Goal: Find specific page/section: Find specific page/section

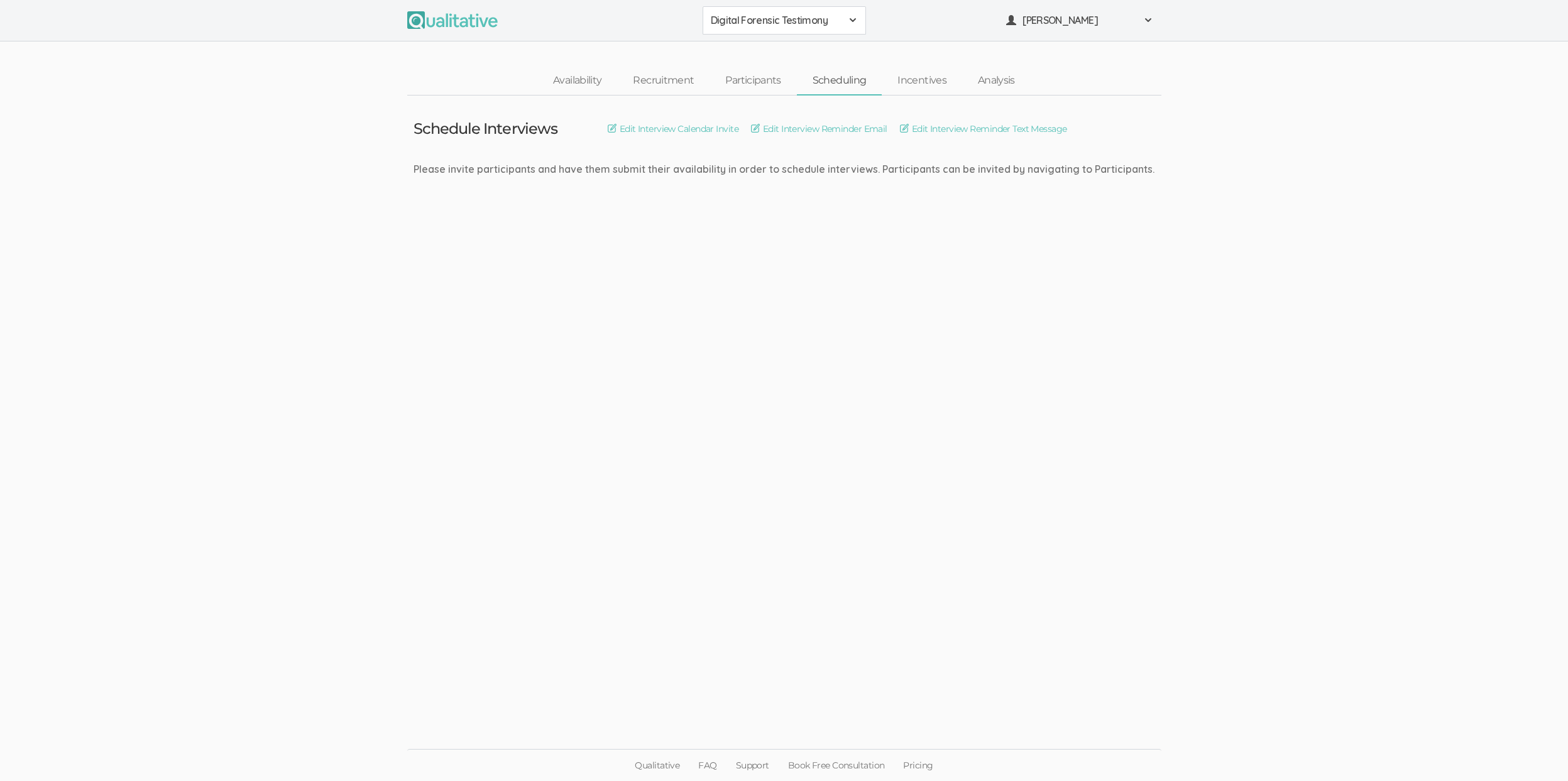
click at [813, 21] on span "Digital Forensic Testimony" at bounding box center [776, 20] width 131 height 14
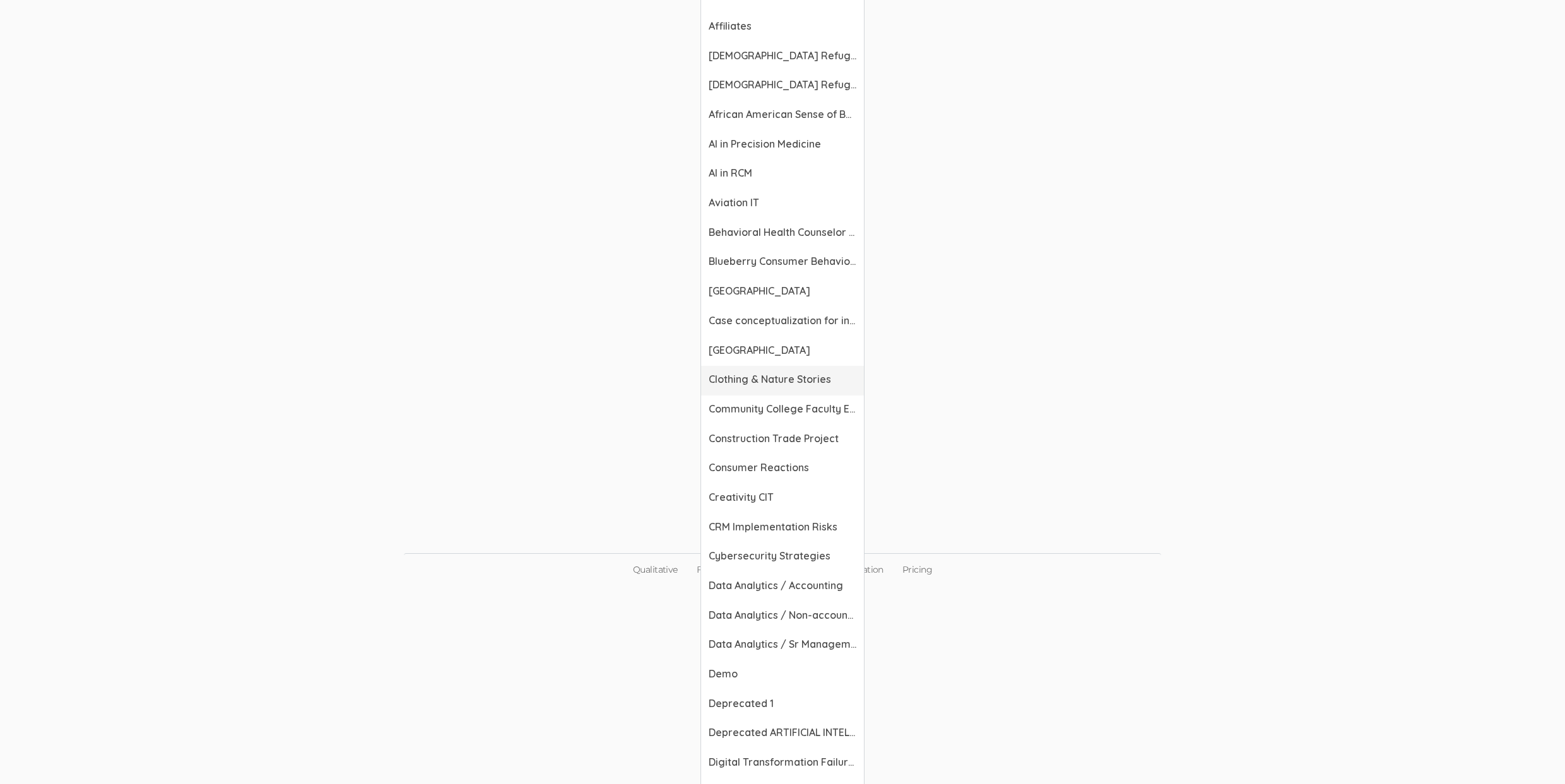
scroll to position [200, 0]
click at [802, 593] on link "Data Analytics / Accounting" at bounding box center [782, 585] width 163 height 30
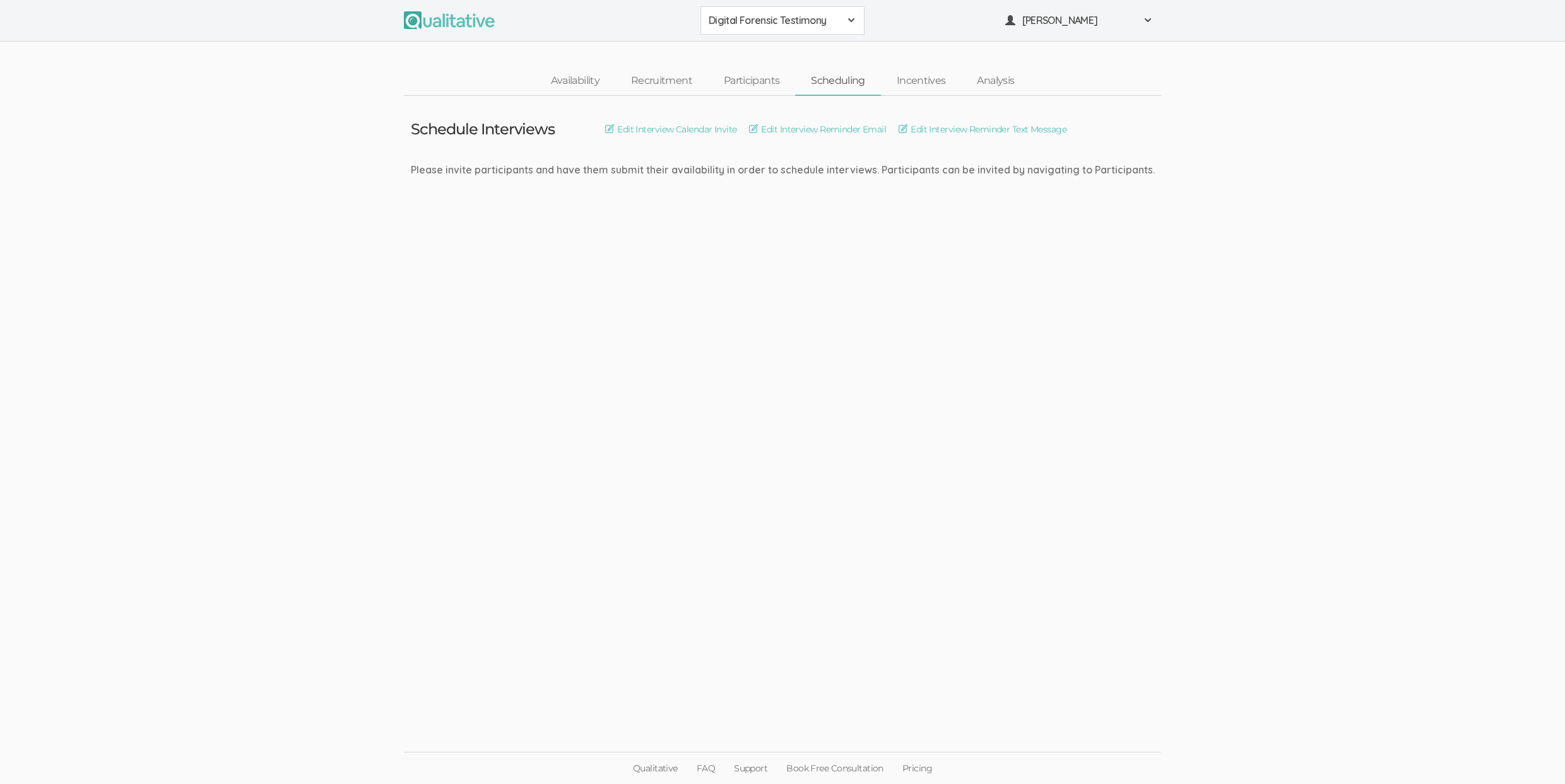
scroll to position [0, 0]
click at [819, 25] on span "Digital Forensic Testimony" at bounding box center [779, 20] width 131 height 15
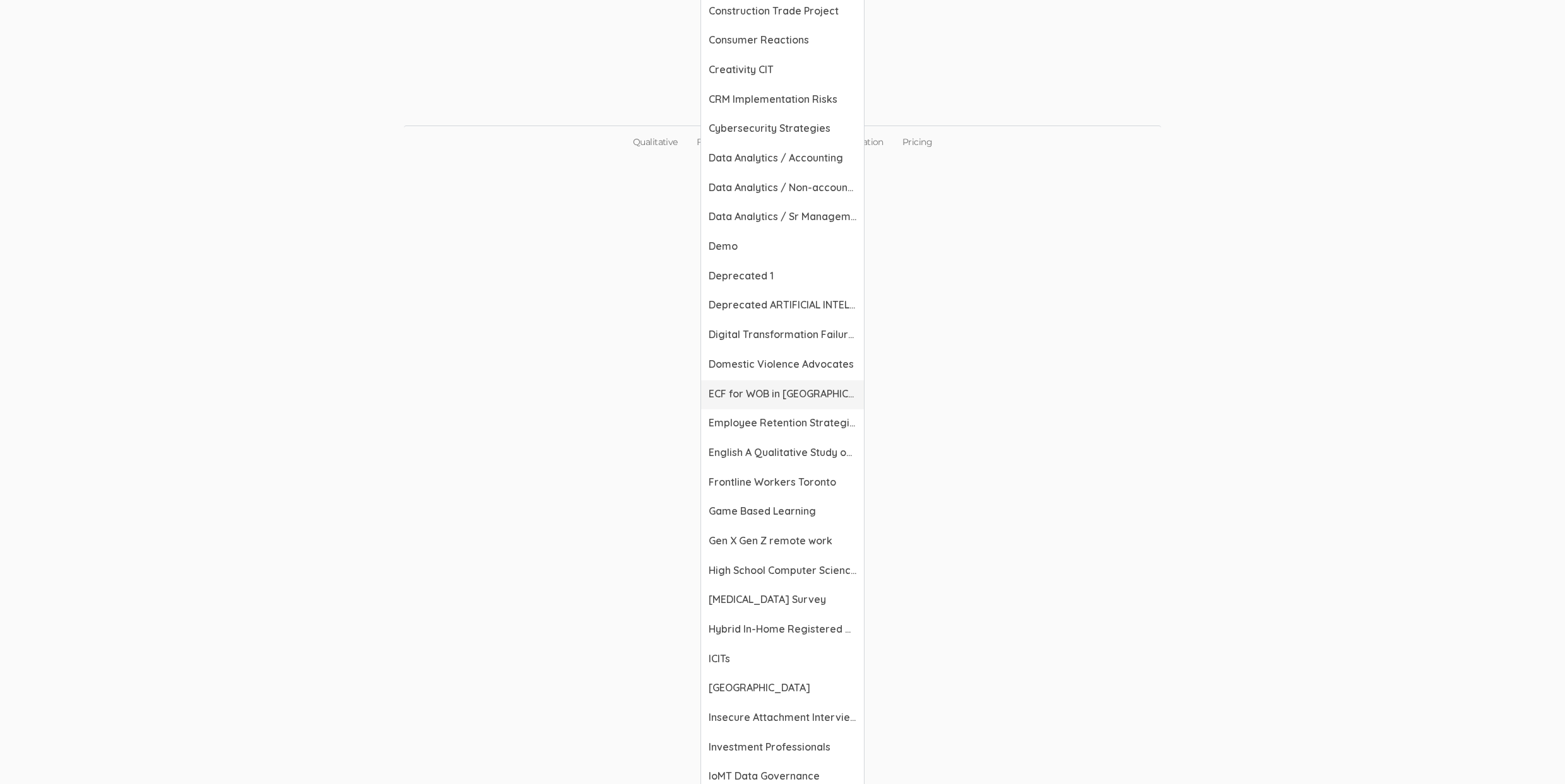
scroll to position [622, 0]
click at [845, 186] on span "Data Analytics / Non-accounting" at bounding box center [783, 192] width 148 height 15
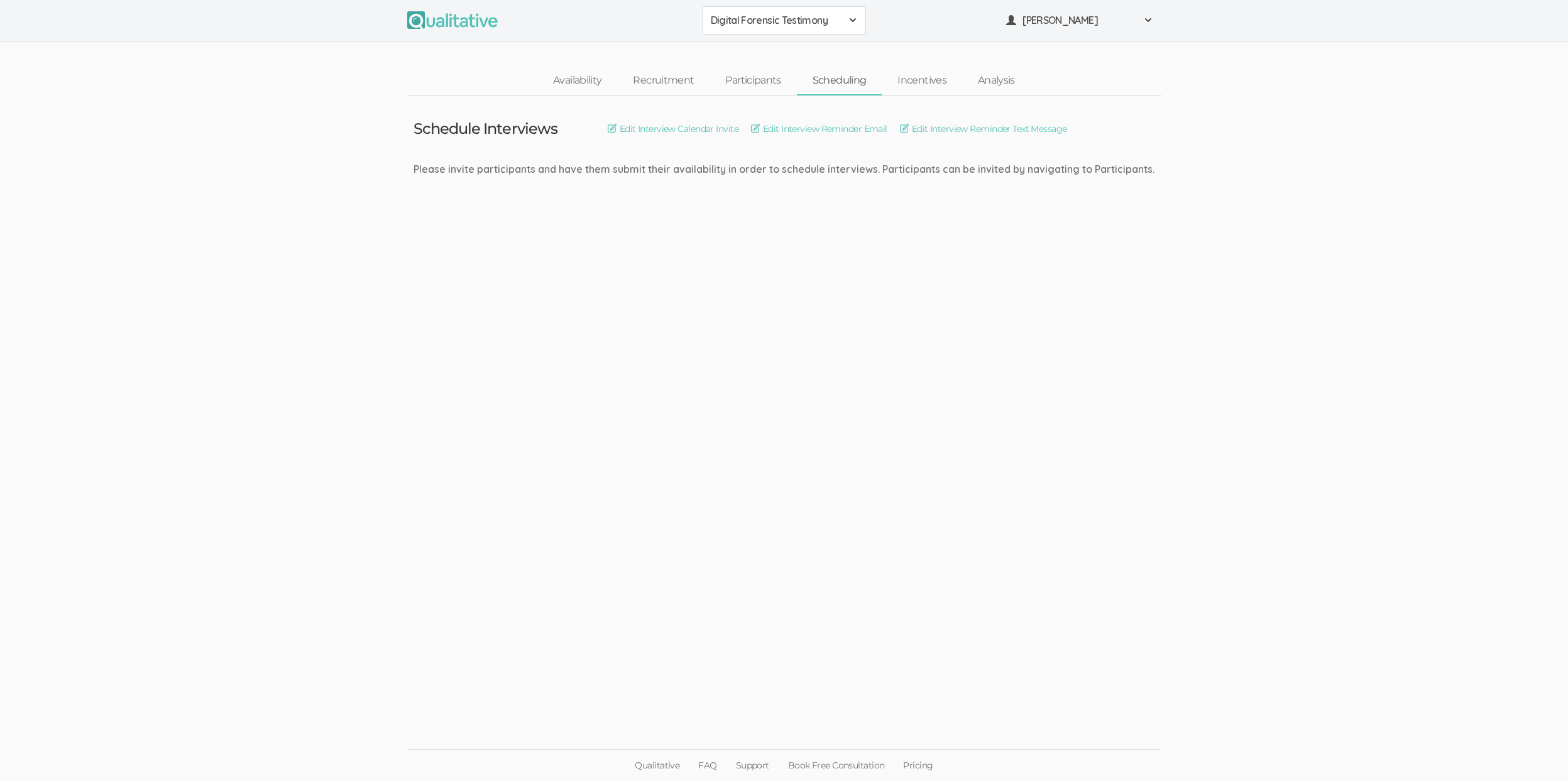
click at [798, 20] on span "Digital Forensic Testimony" at bounding box center [776, 20] width 131 height 14
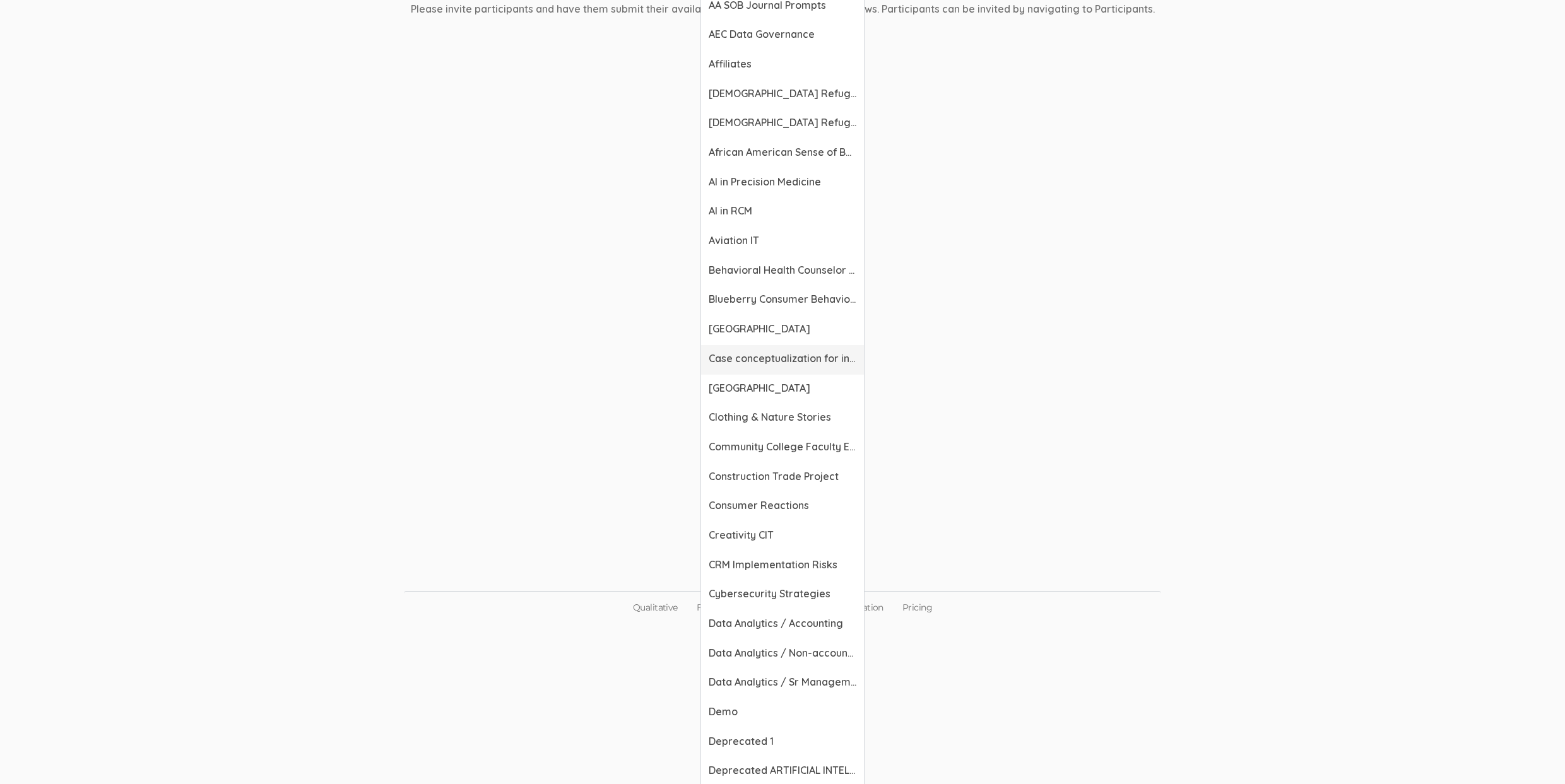
scroll to position [338, 0]
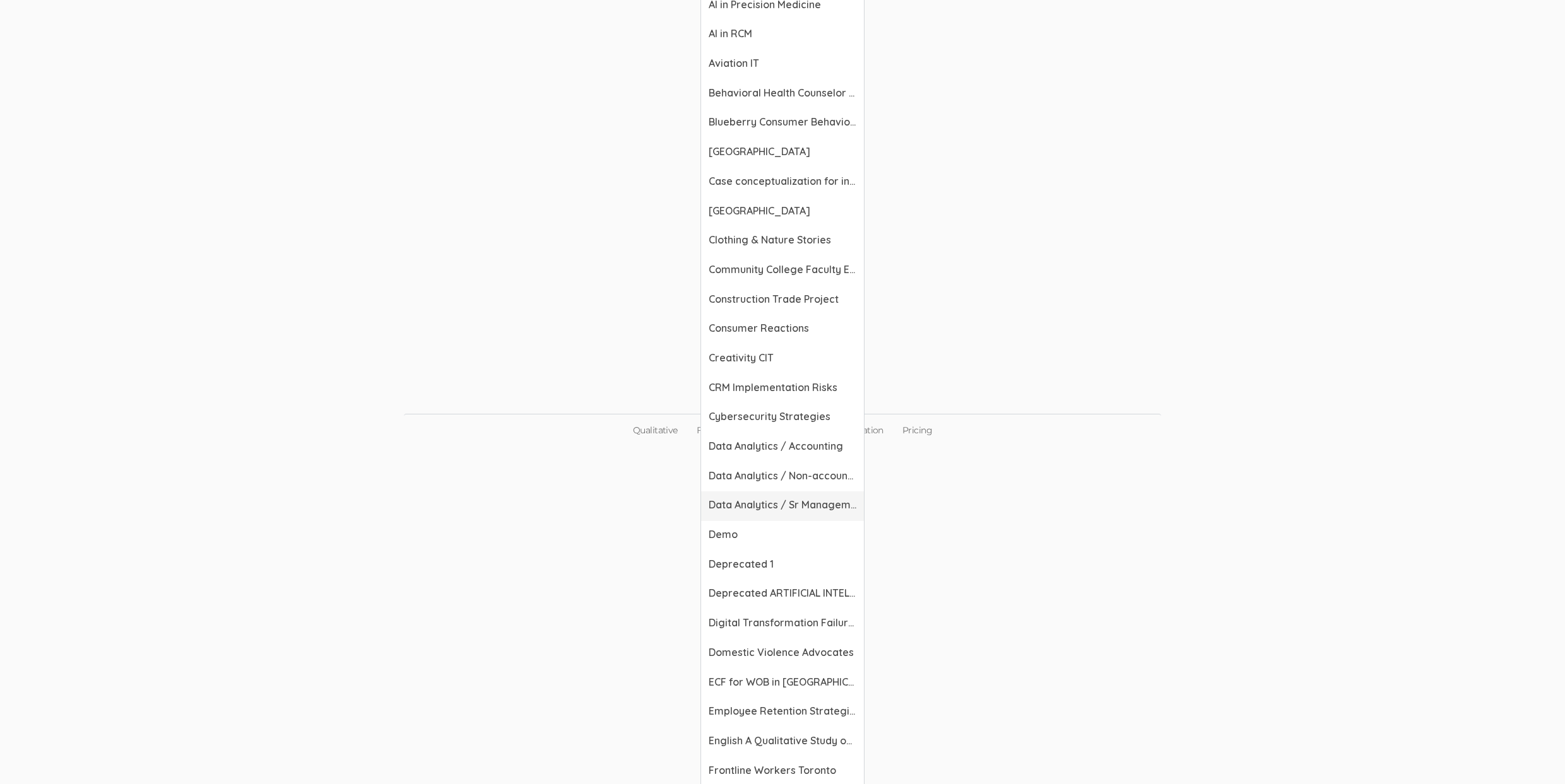
click at [817, 501] on span "Data Analytics / Sr Management" at bounding box center [783, 505] width 148 height 15
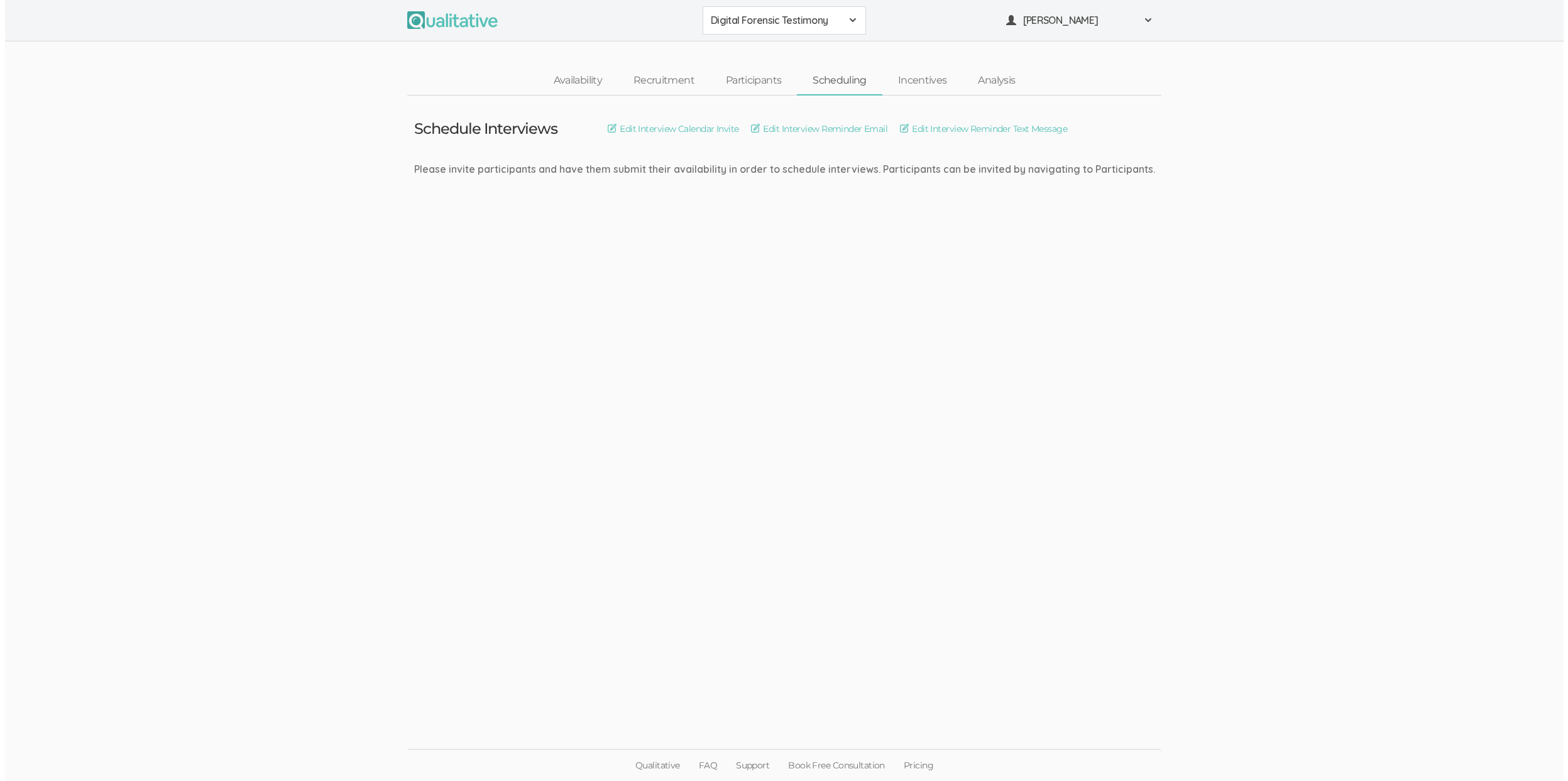
scroll to position [0, 0]
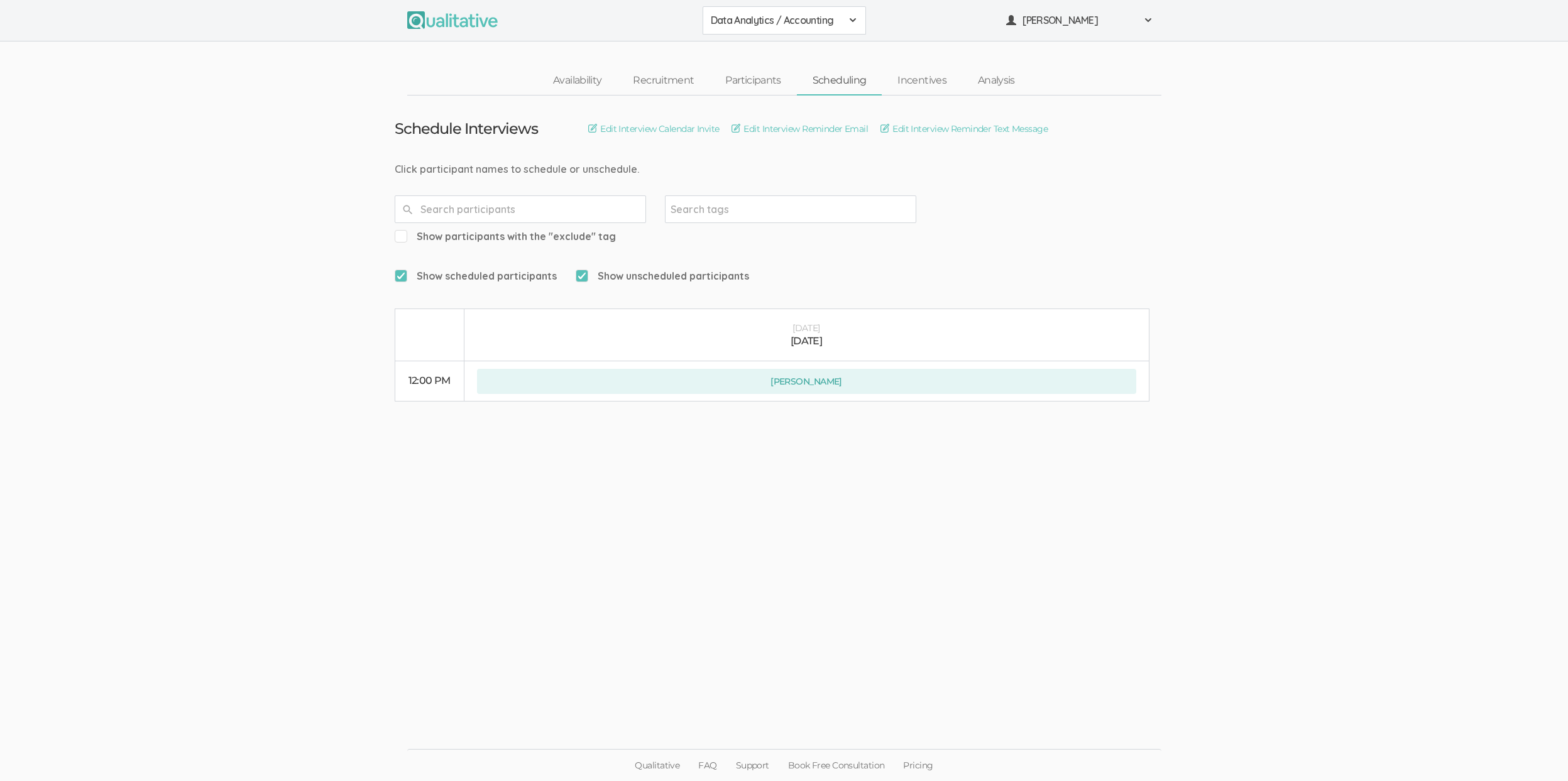
click at [852, 82] on link "Scheduling" at bounding box center [840, 80] width 85 height 27
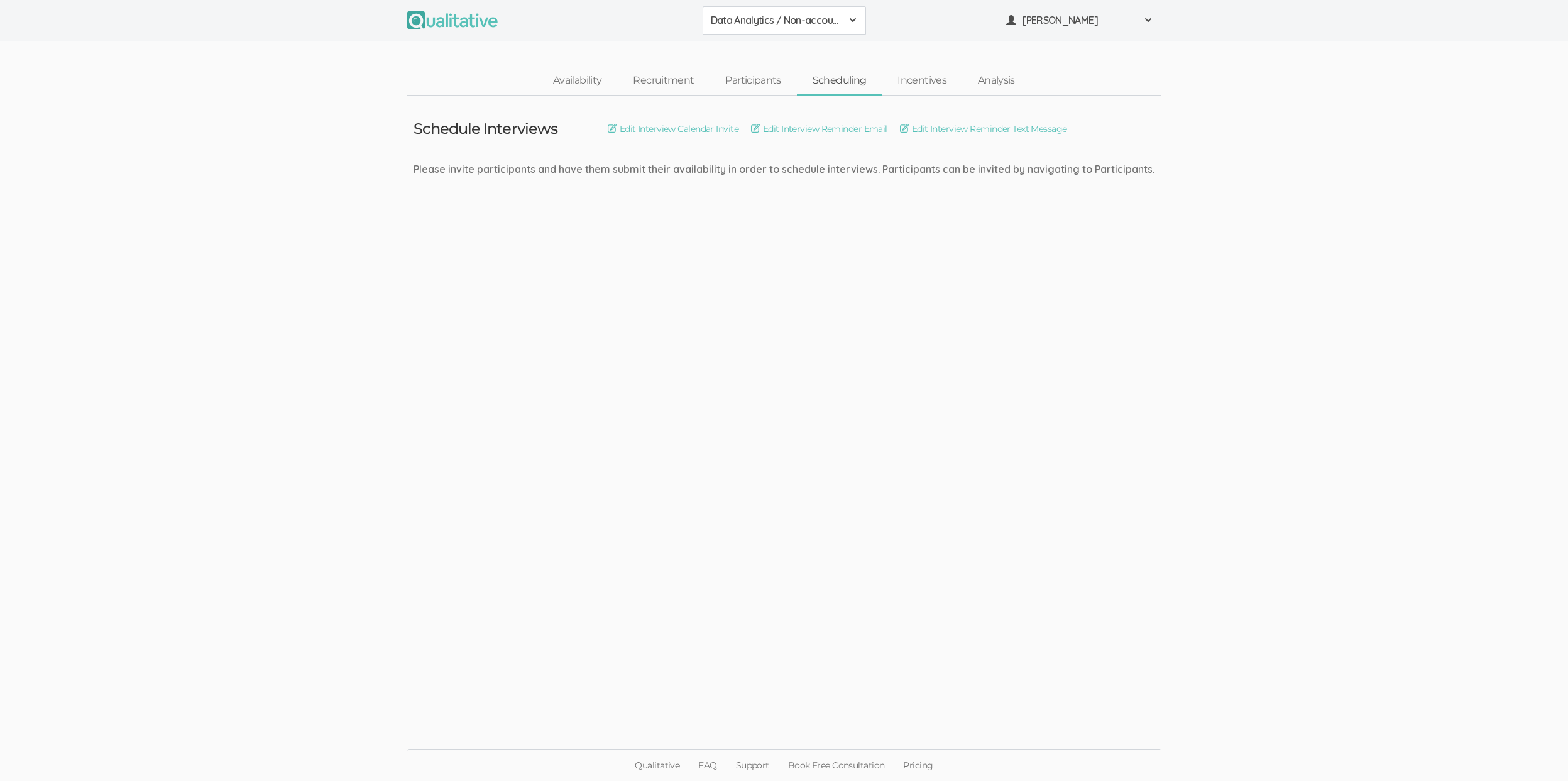
click at [852, 82] on link "Scheduling" at bounding box center [840, 80] width 85 height 27
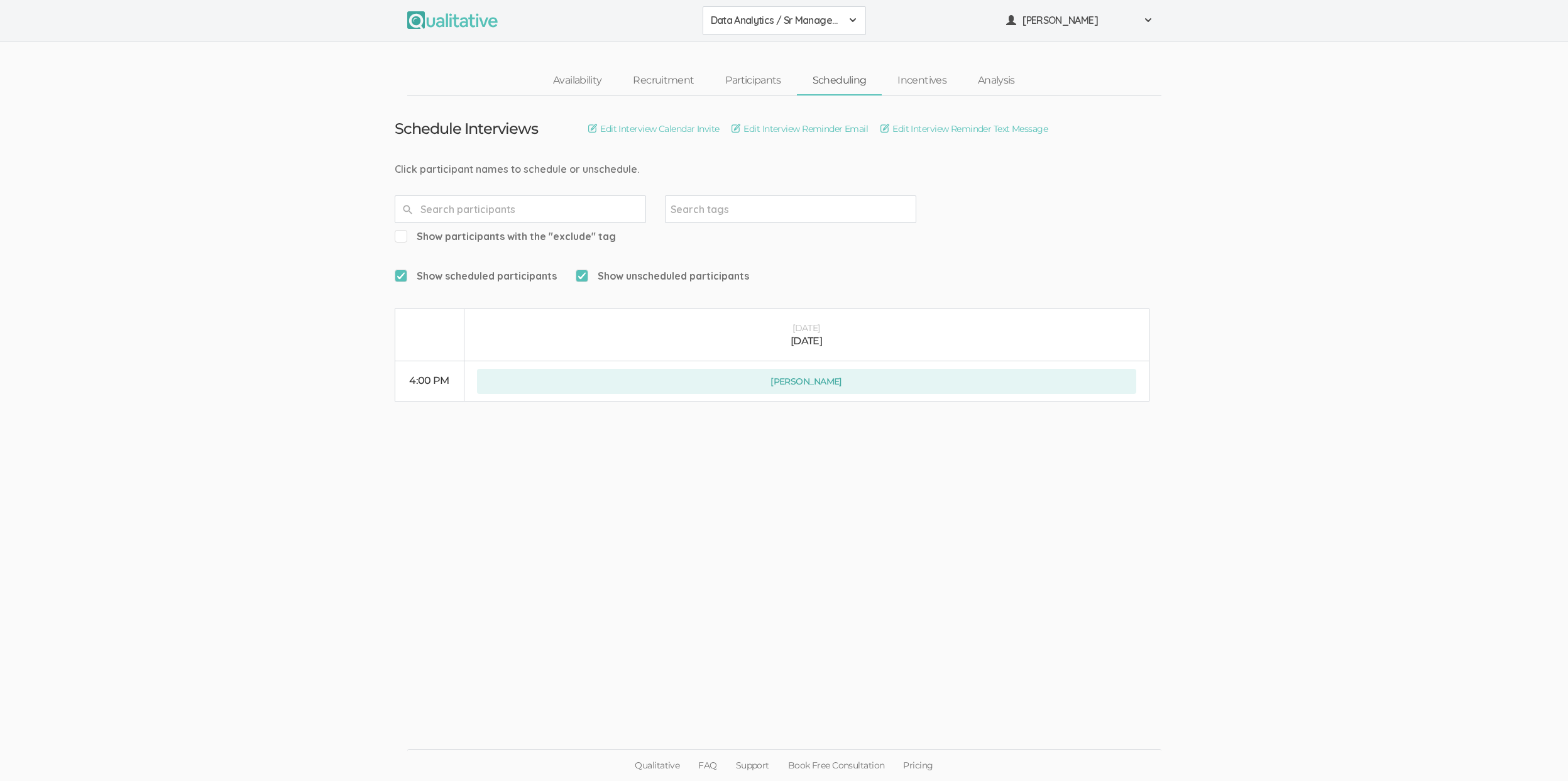
click at [852, 82] on link "Scheduling" at bounding box center [840, 80] width 85 height 27
